Goal: Communication & Community: Connect with others

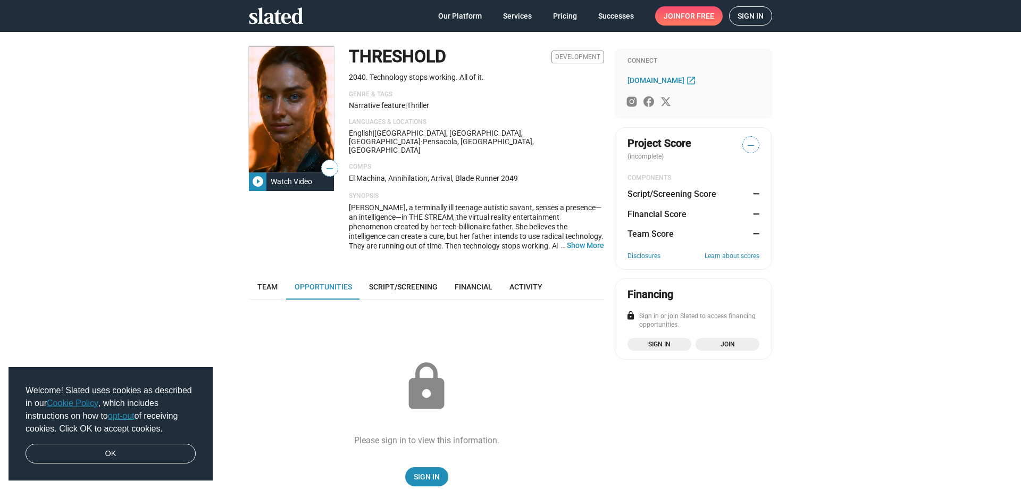
click at [747, 19] on span "Sign in" at bounding box center [751, 16] width 26 height 18
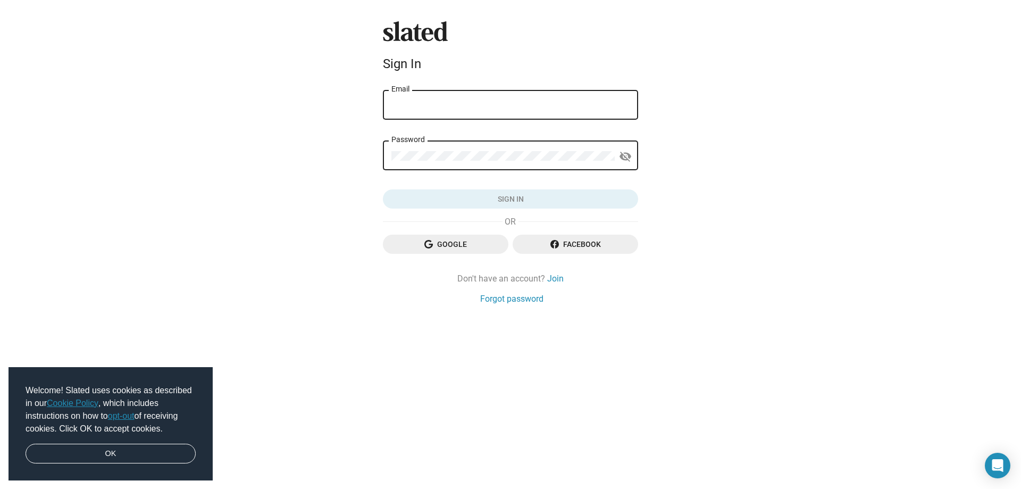
type input "[PERSON_NAME][EMAIL_ADDRESS][DOMAIN_NAME]"
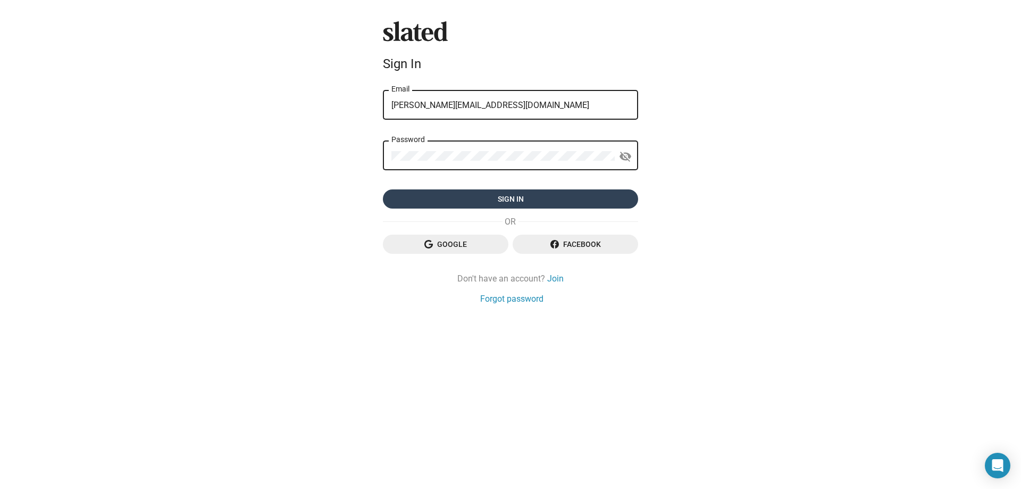
click at [507, 194] on span "Sign in" at bounding box center [511, 198] width 238 height 19
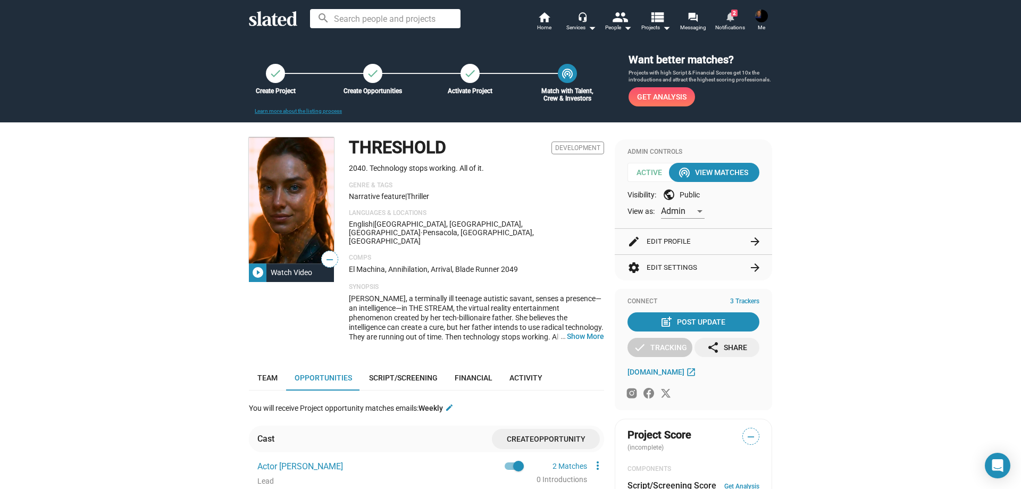
click at [728, 12] on mat-icon "notifications" at bounding box center [730, 16] width 10 height 10
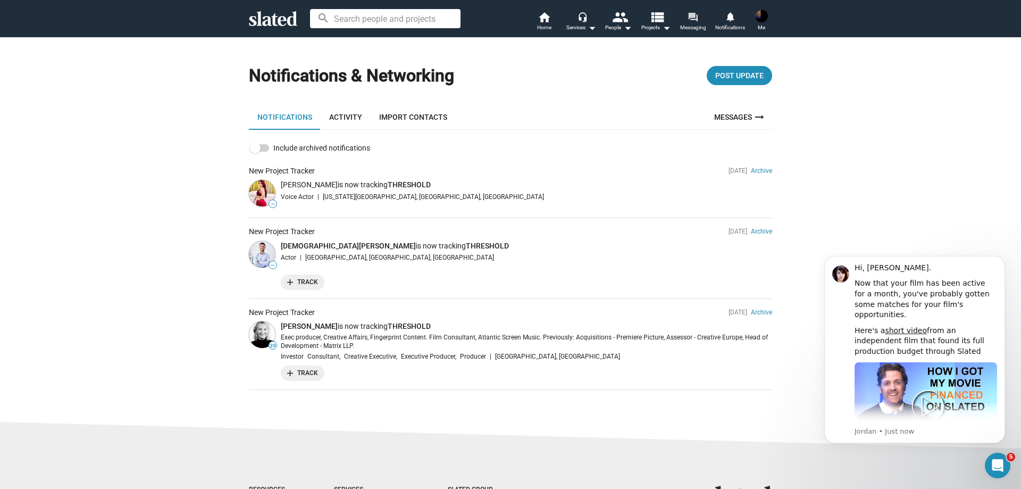
click at [697, 27] on span "Messaging" at bounding box center [693, 27] width 26 height 13
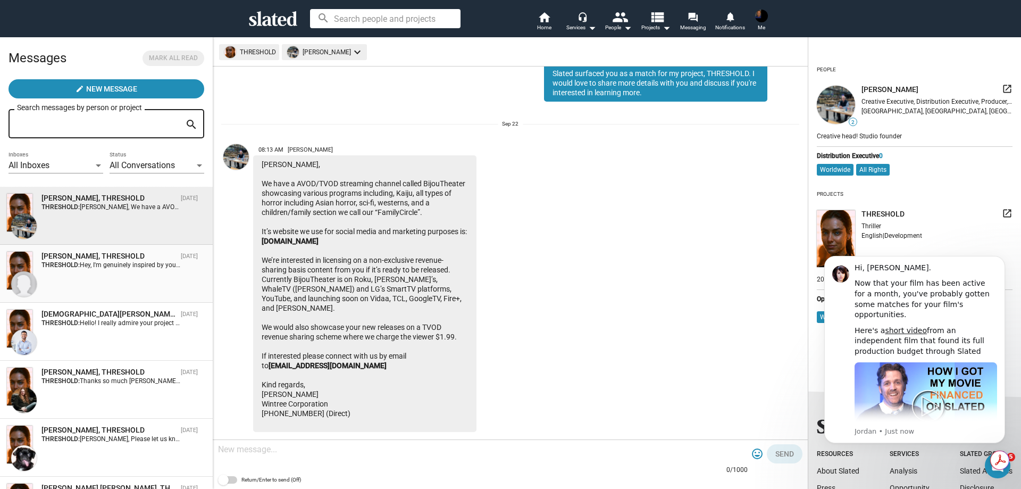
click at [86, 282] on div "[PERSON_NAME], THRESHOLD [DATE] THRESHOLD: Hey, I'm genuinely inspired by your …" at bounding box center [106, 273] width 200 height 45
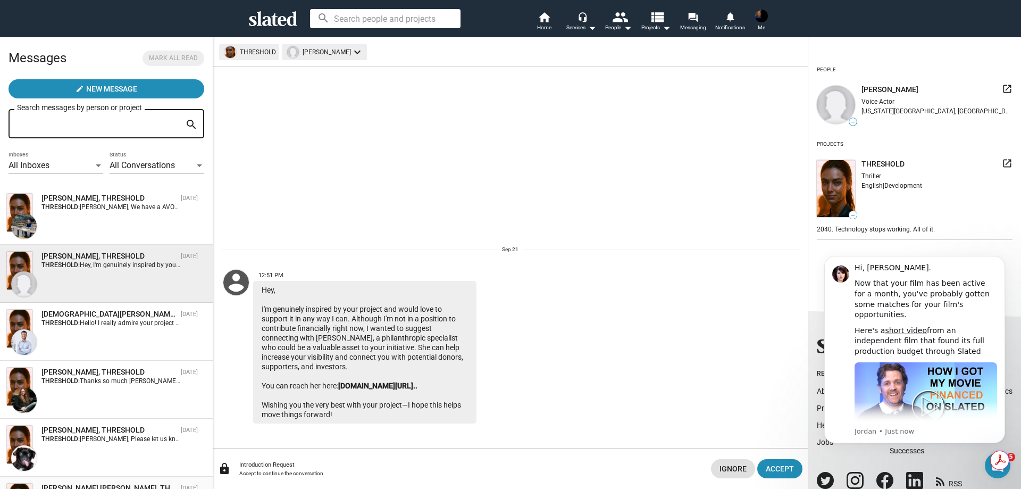
scroll to position [177, 0]
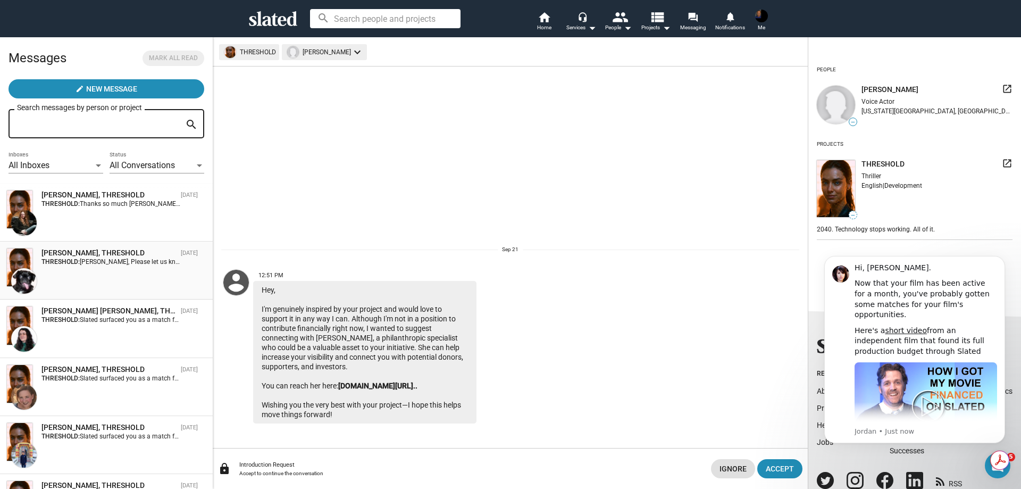
click at [105, 274] on div "[PERSON_NAME], THRESHOLD [DATE] THRESHOLD: [PERSON_NAME], Please let us know wh…" at bounding box center [106, 270] width 200 height 45
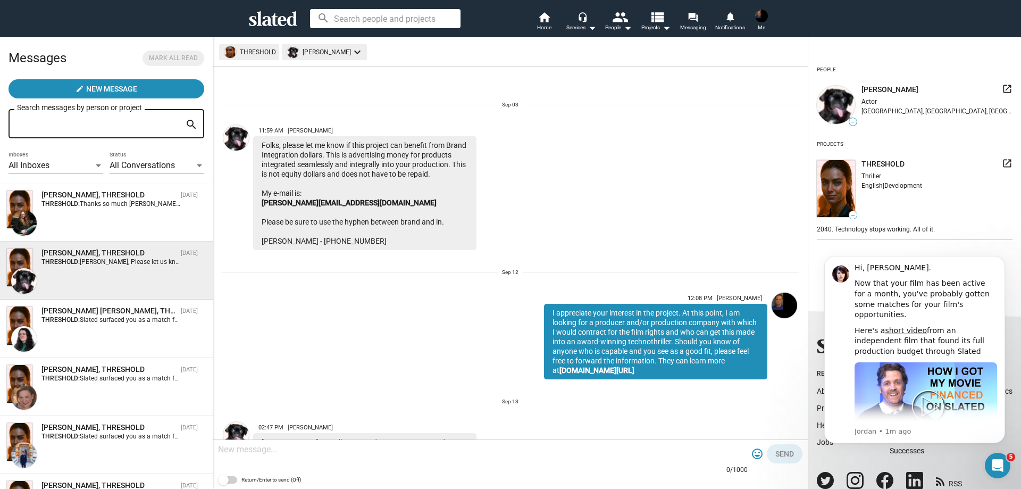
scroll to position [165, 0]
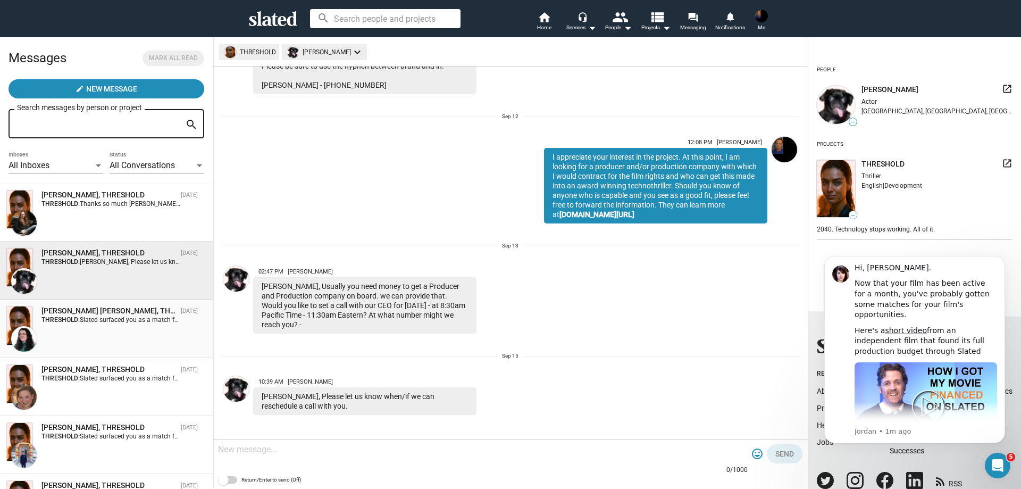
click at [78, 317] on strong "THRESHOLD:" at bounding box center [60, 319] width 38 height 7
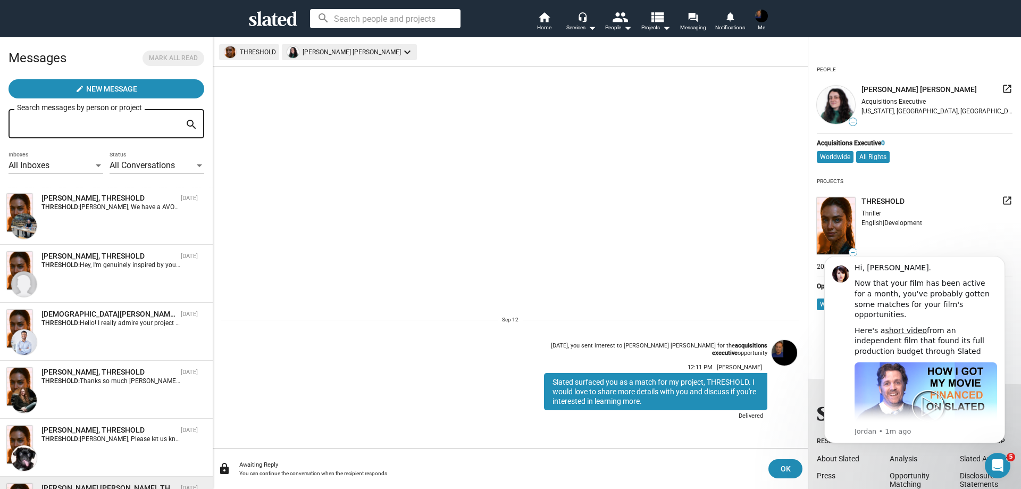
click at [764, 23] on span "Me" at bounding box center [761, 27] width 7 height 13
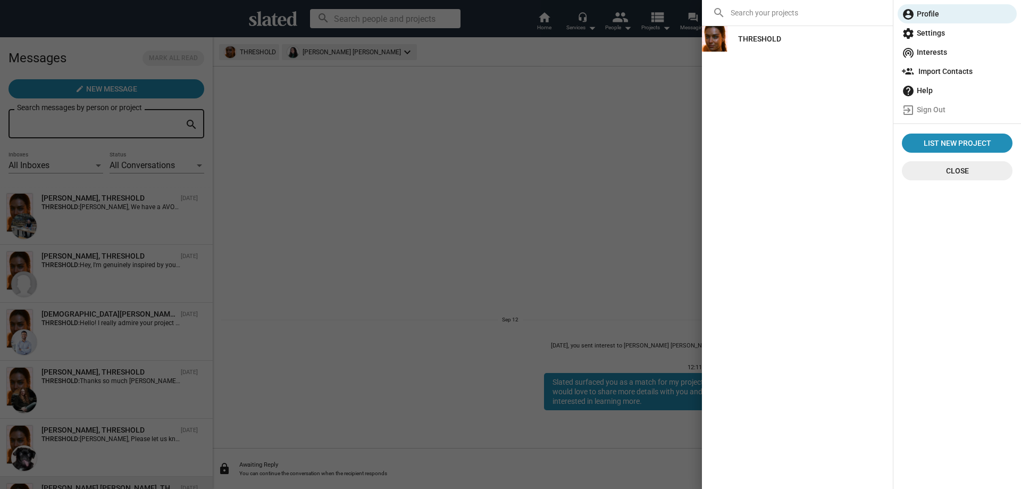
click at [924, 31] on span "settings Settings" at bounding box center [957, 32] width 111 height 19
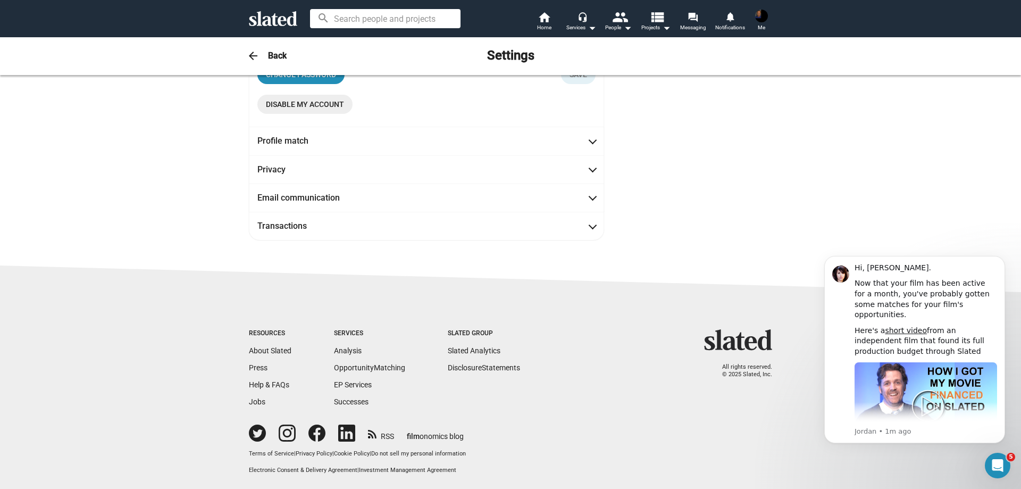
scroll to position [45, 0]
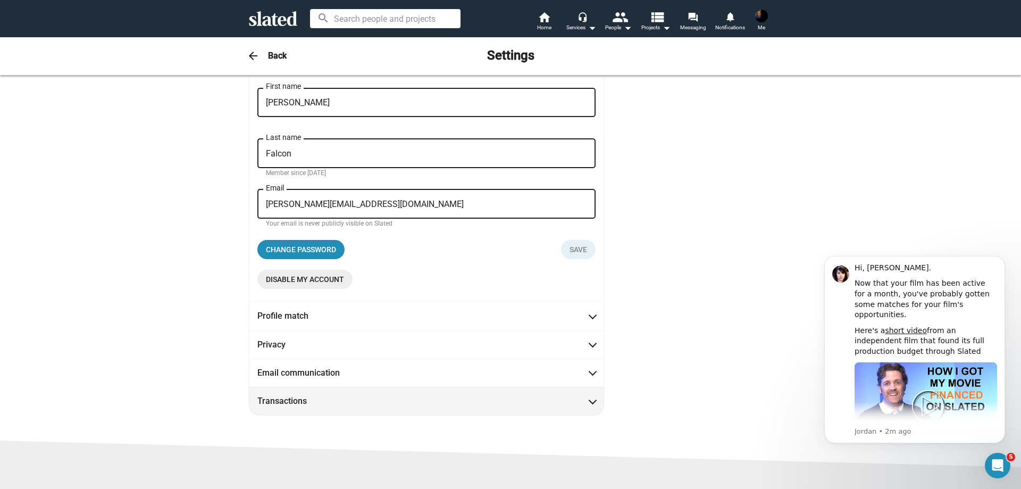
click at [273, 403] on mat-panel-title "Transactions" at bounding box center [305, 400] width 96 height 11
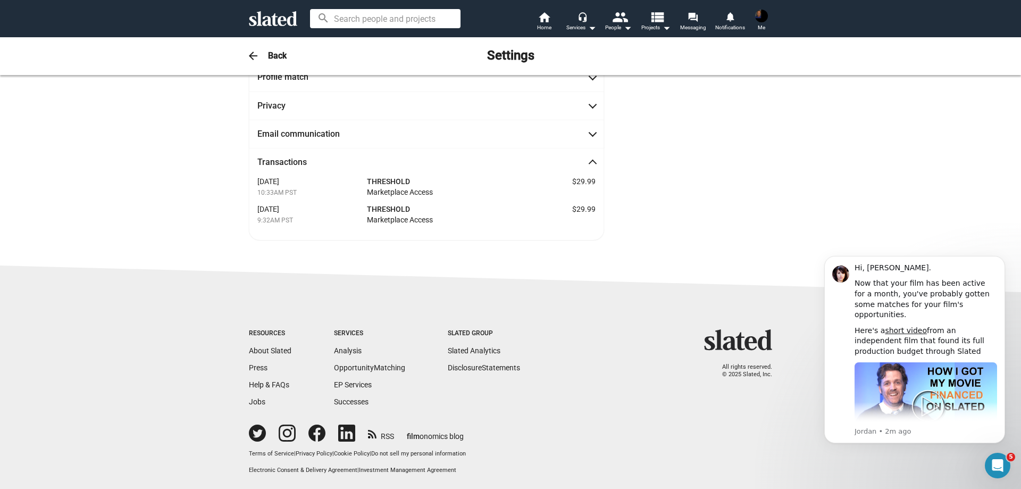
scroll to position [0, 0]
